Goal: Information Seeking & Learning: Learn about a topic

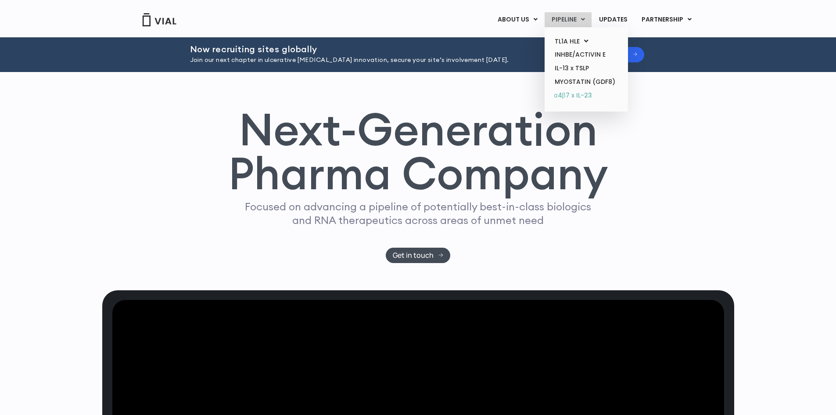
click at [578, 97] on link "α4β7 x IL-23" at bounding box center [586, 96] width 77 height 14
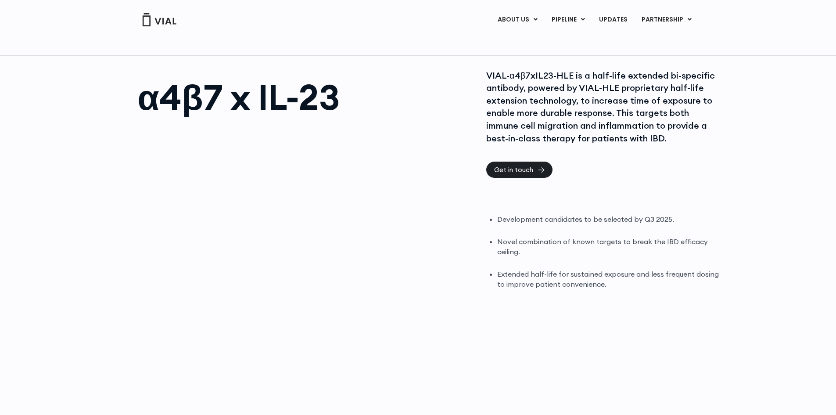
click at [614, 222] on li "Development candidates to be selected by Q3 2025." at bounding box center [608, 219] width 223 height 10
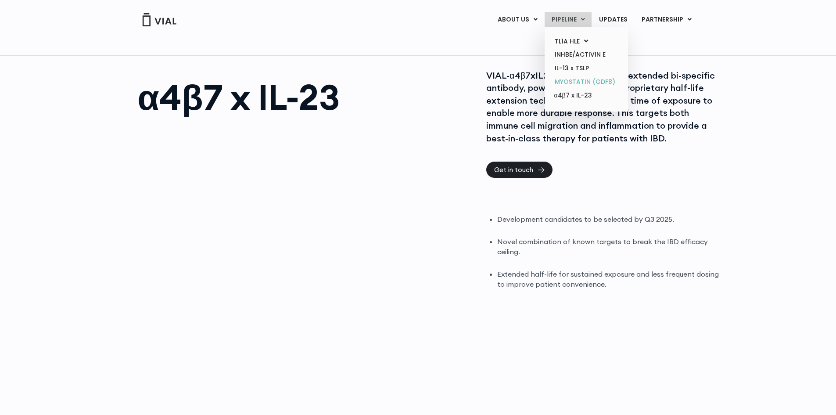
click at [574, 82] on link "MYOSTATIN (GDF8)" at bounding box center [586, 82] width 77 height 14
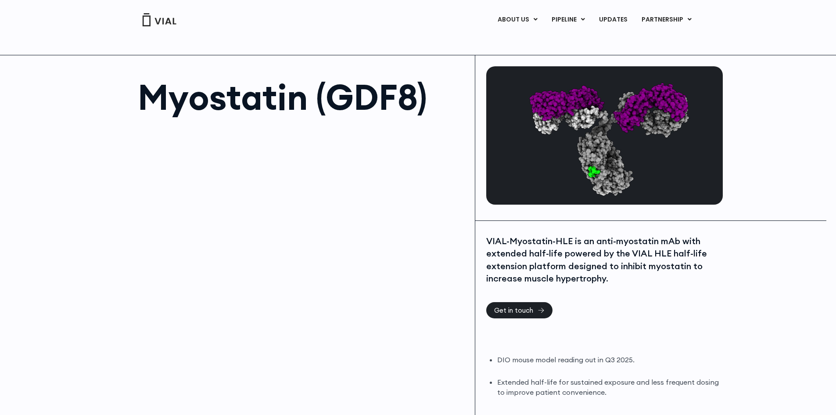
drag, startPoint x: 0, startPoint y: 0, endPoint x: 596, endPoint y: 259, distance: 650.1
click at [596, 259] on div "VIAL-Myostatin-HLE is an anti-myostatin mAb with extended half-life powered by …" at bounding box center [603, 260] width 234 height 50
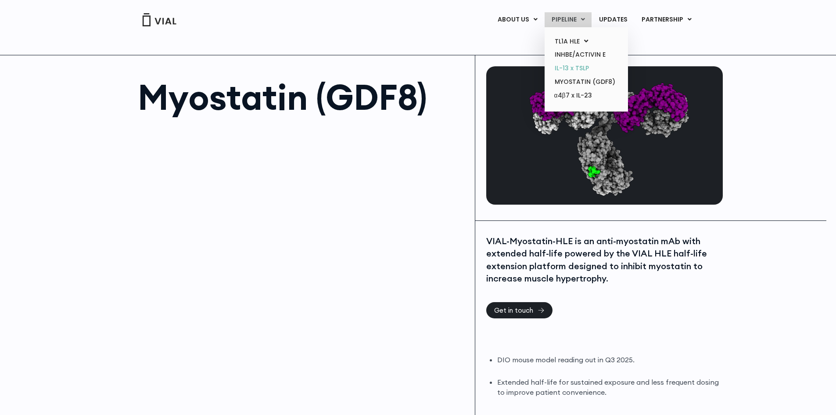
click at [572, 69] on link "IL-13 x TSLP" at bounding box center [586, 68] width 77 height 14
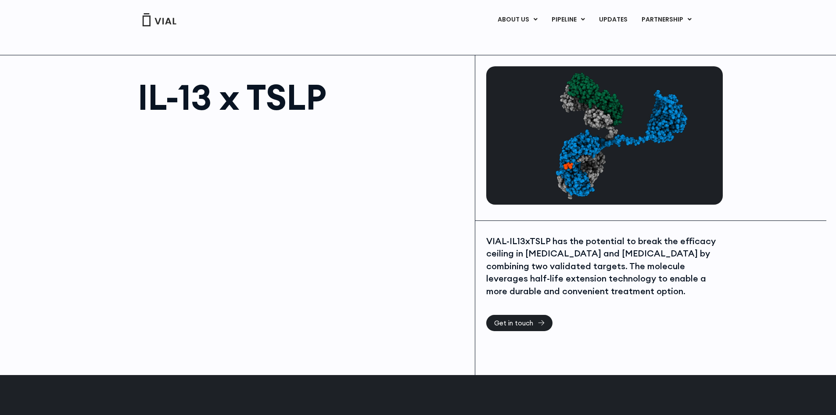
click at [660, 248] on div "VIAL-IL13xTSLP has the potential to break the efficacy ceiling in [MEDICAL_DATA…" at bounding box center [603, 266] width 234 height 63
click at [605, 265] on div "VIAL-IL13xTSLP has the potential to break the efficacy ceiling in [MEDICAL_DATA…" at bounding box center [603, 266] width 234 height 63
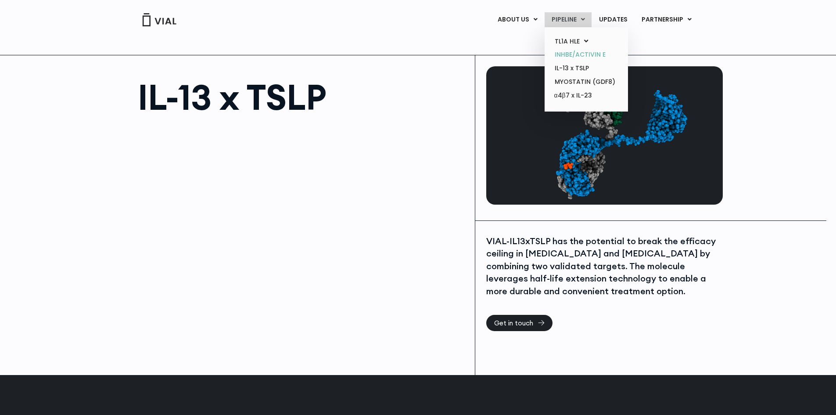
click at [577, 53] on link "INHBE/ACTIVIN E" at bounding box center [586, 55] width 77 height 14
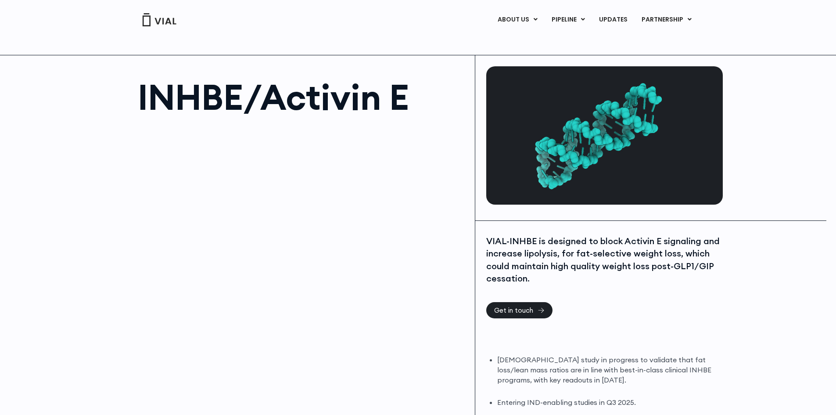
click at [628, 249] on div "VIAL-INHBE is designed to block Activin E signaling and increase lipolysis, for…" at bounding box center [603, 260] width 234 height 50
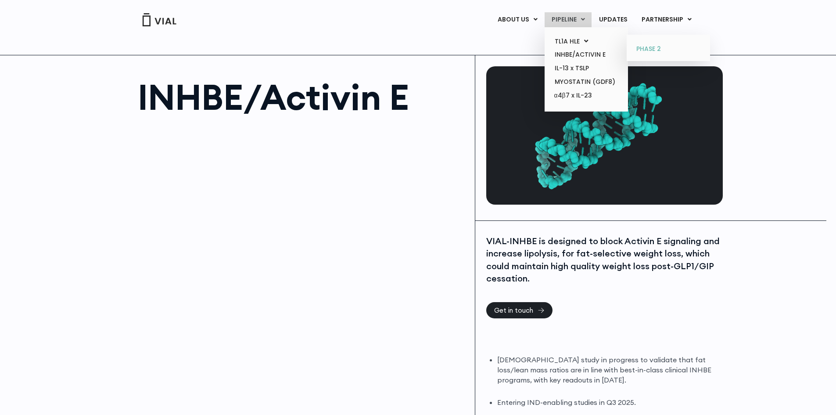
click at [656, 45] on link "PHASE 2" at bounding box center [668, 49] width 77 height 14
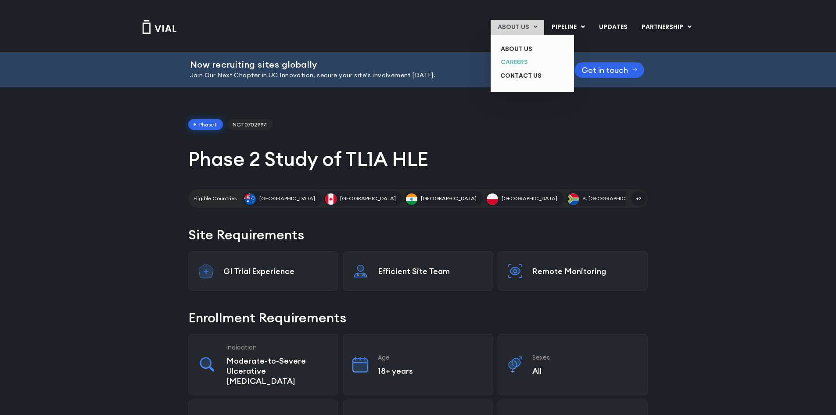
click at [517, 55] on link "CAREERS" at bounding box center [526, 62] width 64 height 14
